Goal: Answer question/provide support: Share knowledge or assist other users

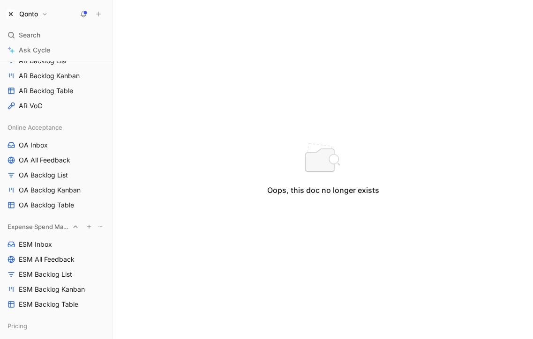
scroll to position [232, 0]
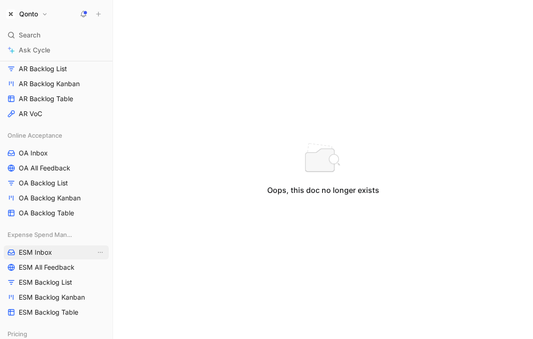
click at [40, 250] on span "ESM Inbox" at bounding box center [35, 252] width 33 height 9
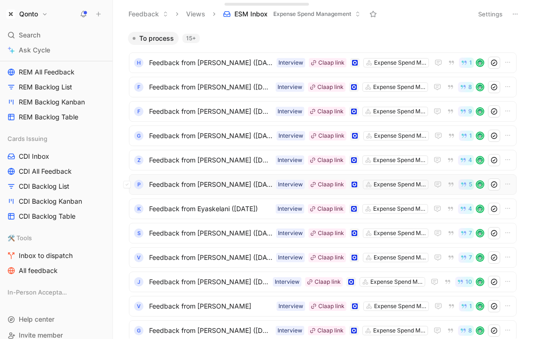
scroll to position [219, 0]
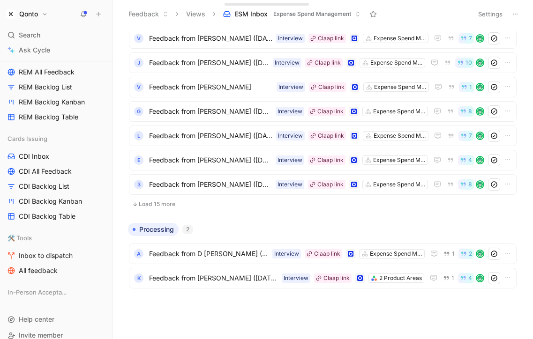
click at [158, 207] on button "Load 15 more" at bounding box center [323, 204] width 388 height 11
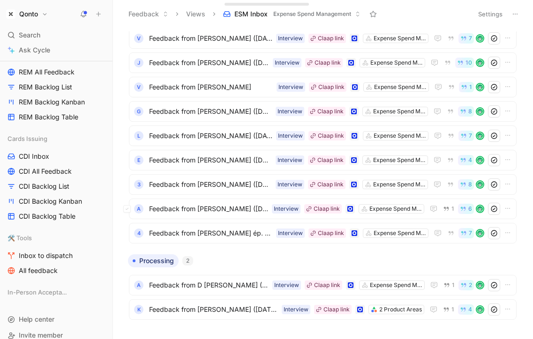
scroll to position [0, 0]
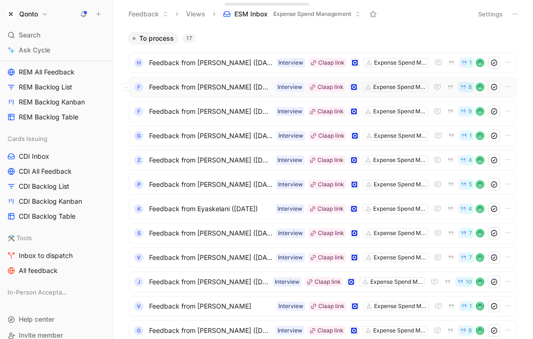
click at [210, 90] on span "Feedback from [PERSON_NAME] ([DATE])" at bounding box center [210, 87] width 123 height 11
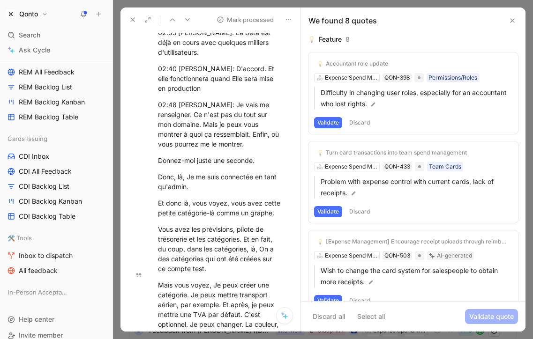
click at [511, 17] on icon at bounding box center [512, 20] width 7 height 7
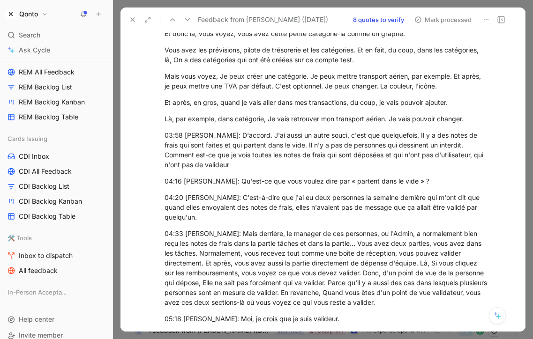
scroll to position [706, 0]
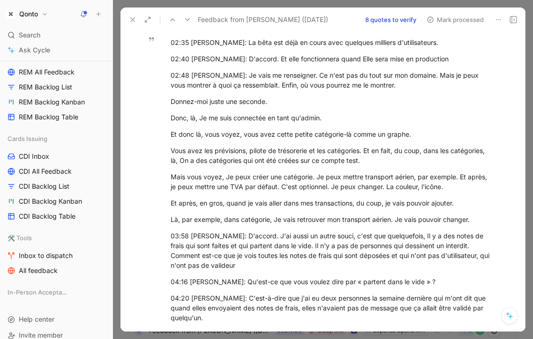
click at [133, 20] on use at bounding box center [133, 20] width 4 height 4
